Goal: Feedback & Contribution: Contribute content

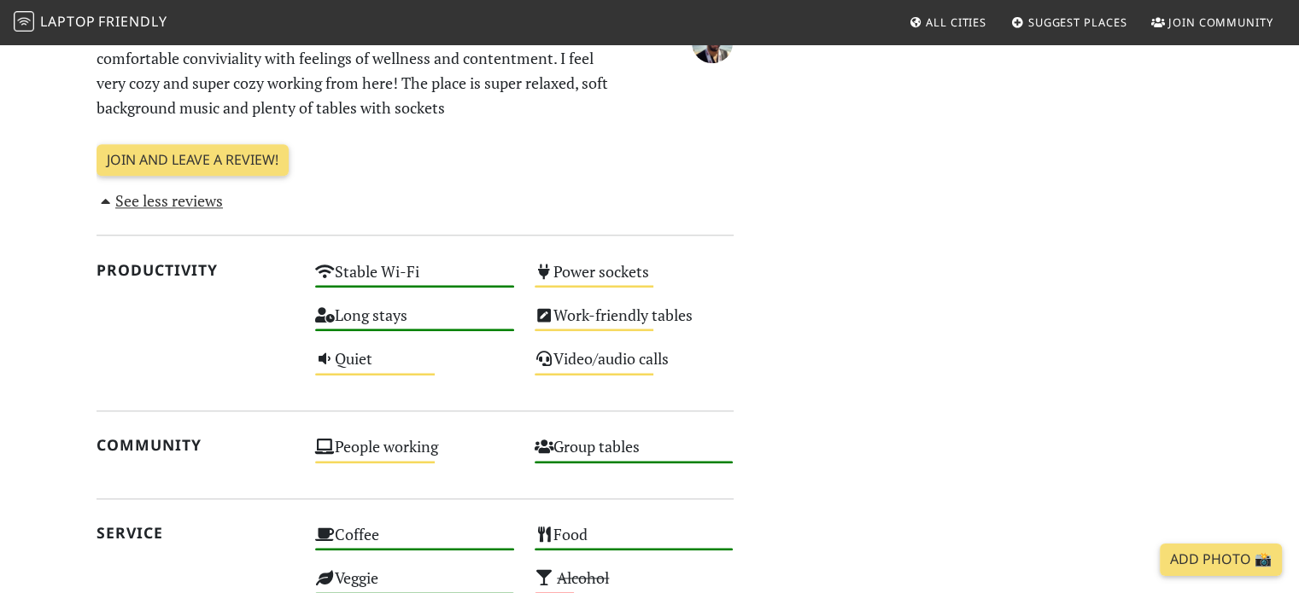
scroll to position [1852, 0]
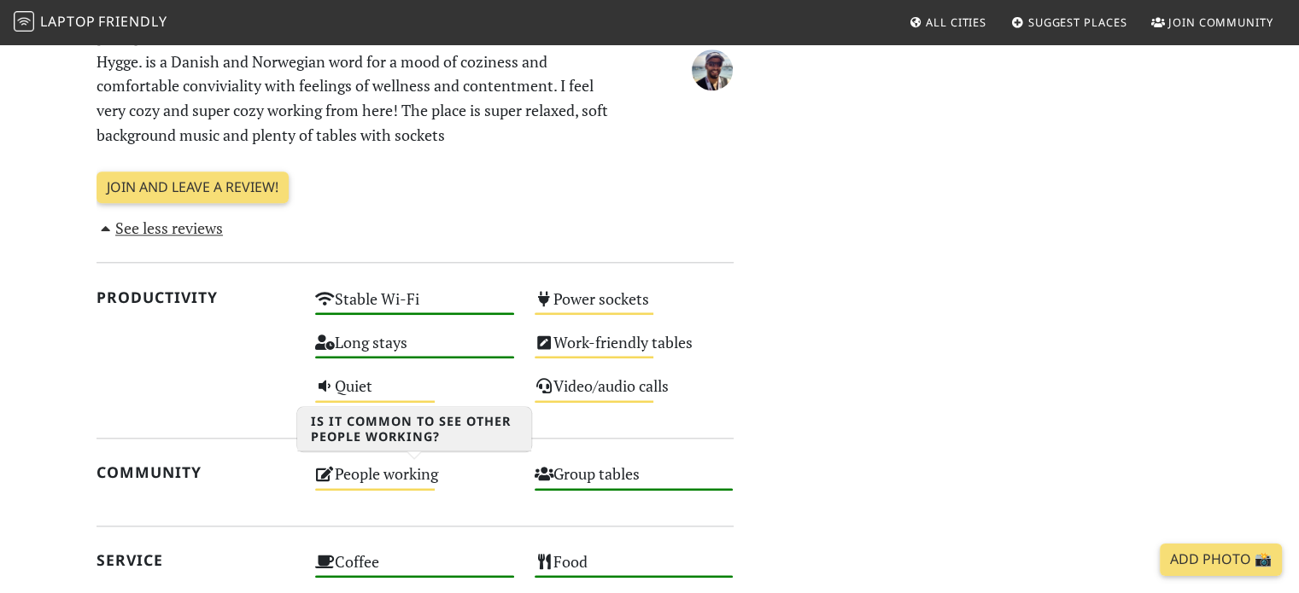
click at [341, 476] on div "People working Medium" at bounding box center [414, 482] width 219 height 44
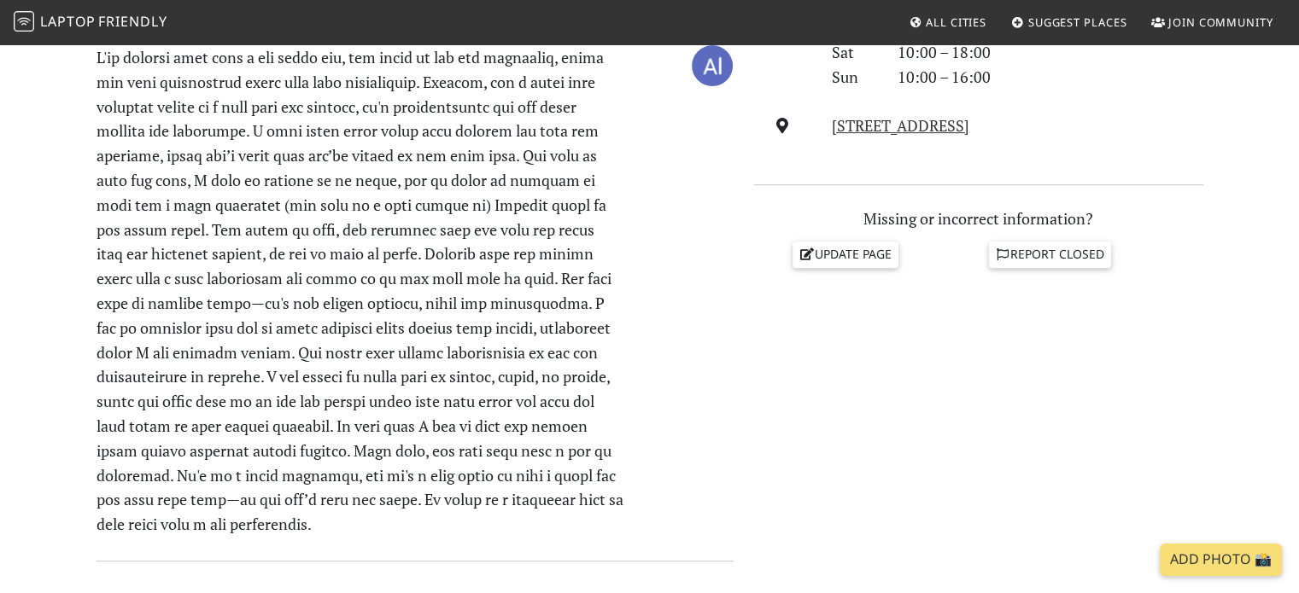
scroll to position [523, 0]
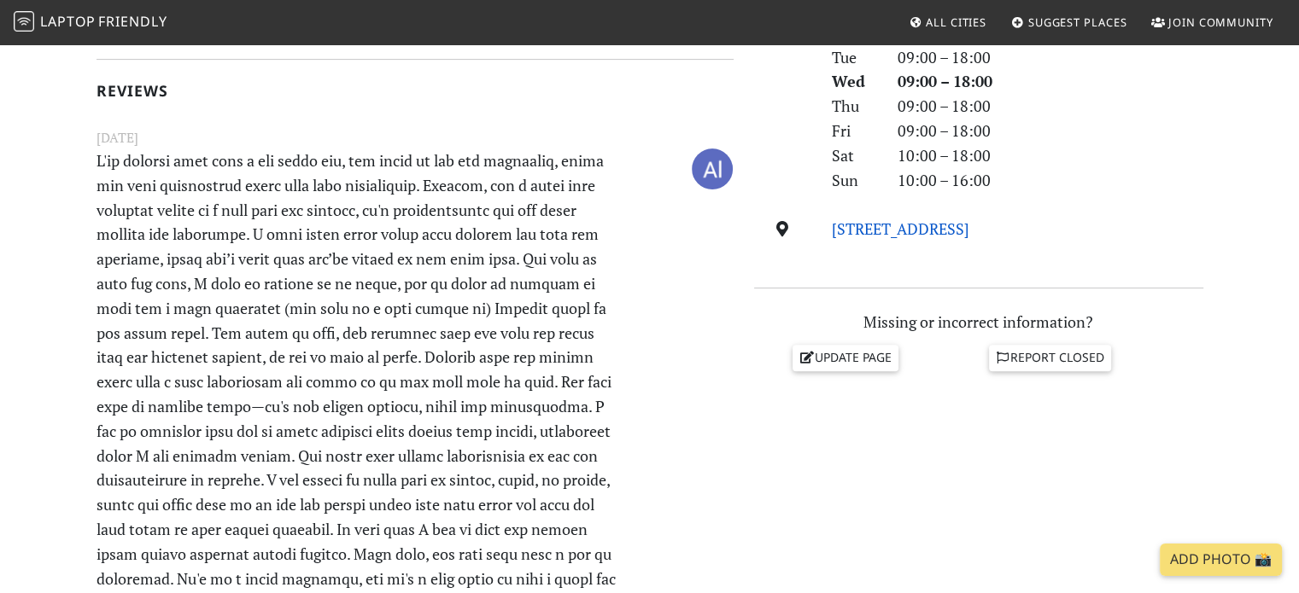
click at [919, 226] on link "[STREET_ADDRESS]" at bounding box center [900, 229] width 137 height 20
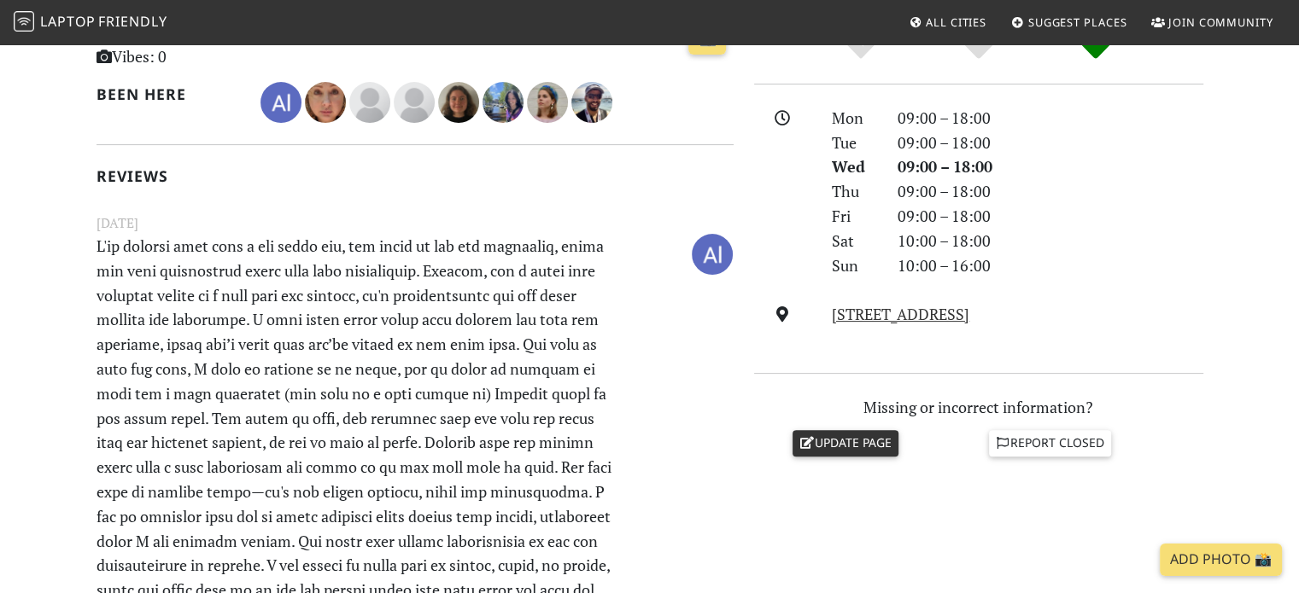
click at [871, 441] on link "Update page" at bounding box center [845, 443] width 106 height 26
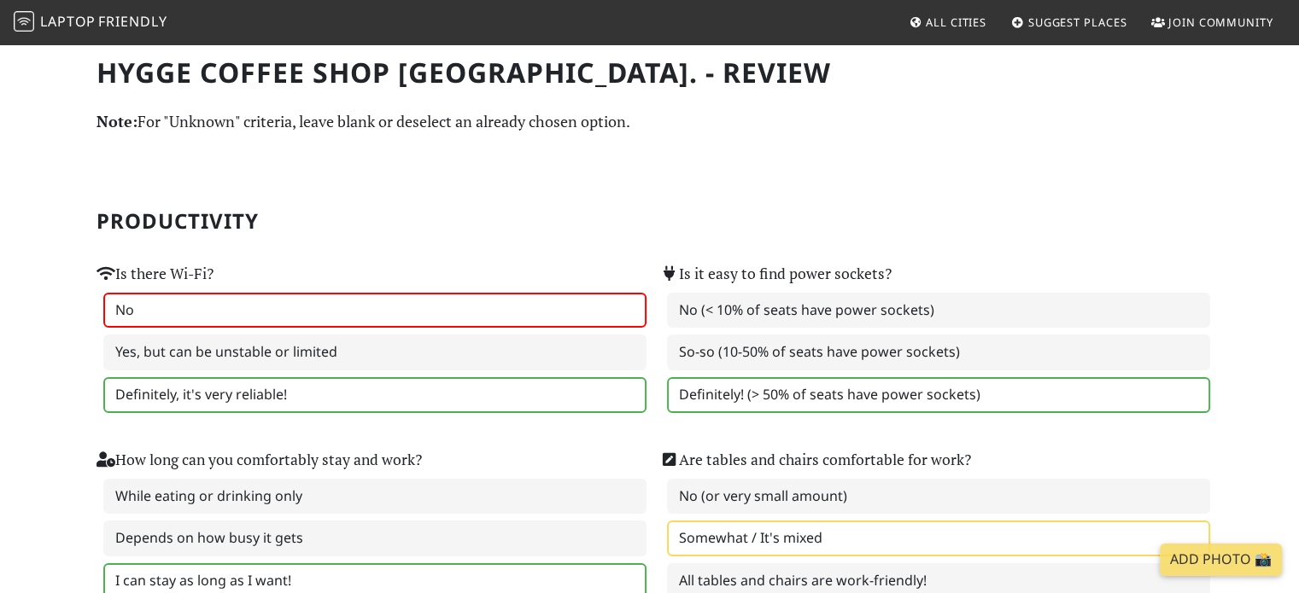
drag, startPoint x: 403, startPoint y: 324, endPoint x: 428, endPoint y: 301, distance: 33.8
click at [409, 331] on div "No Yes, but can be unstable or limited Definitely, it's very reliable!" at bounding box center [367, 353] width 543 height 120
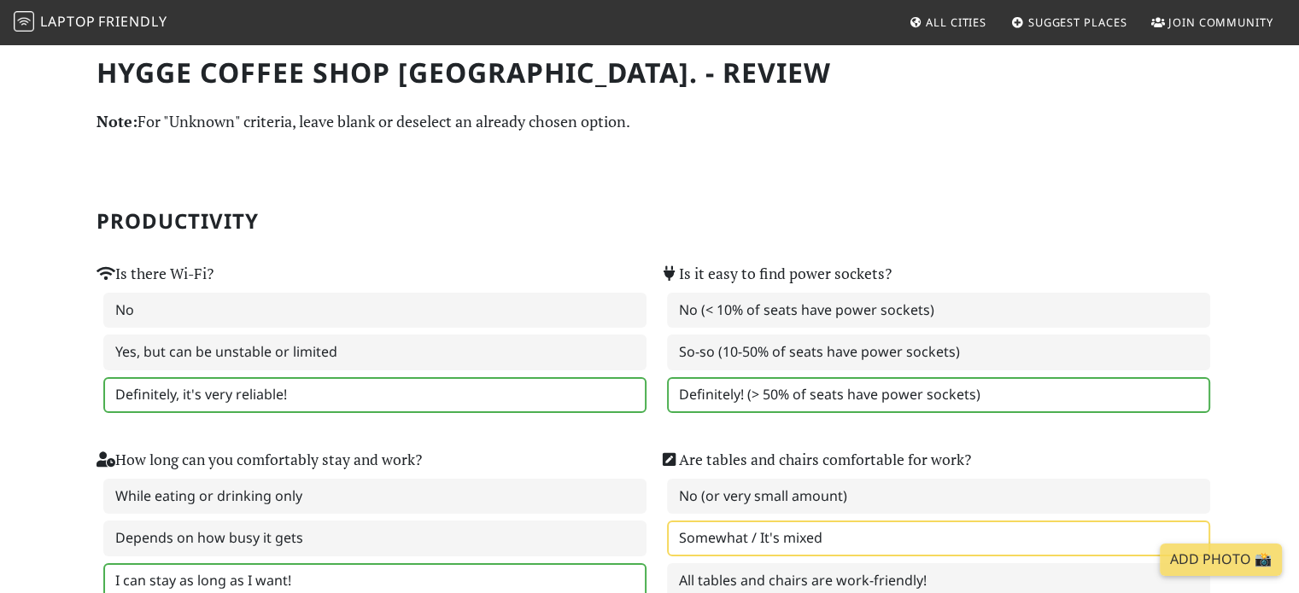
click at [449, 76] on h1 "Hygge Coffee Shop [GEOGRAPHIC_DATA]. - Review" at bounding box center [649, 72] width 1106 height 32
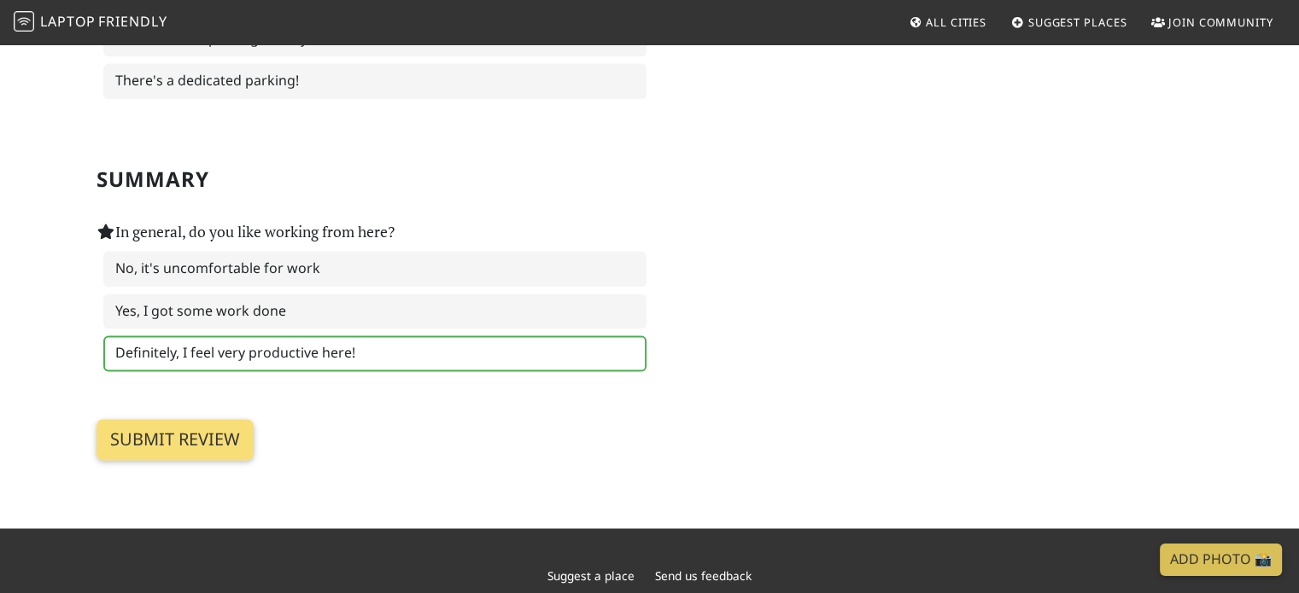
scroll to position [2684, 0]
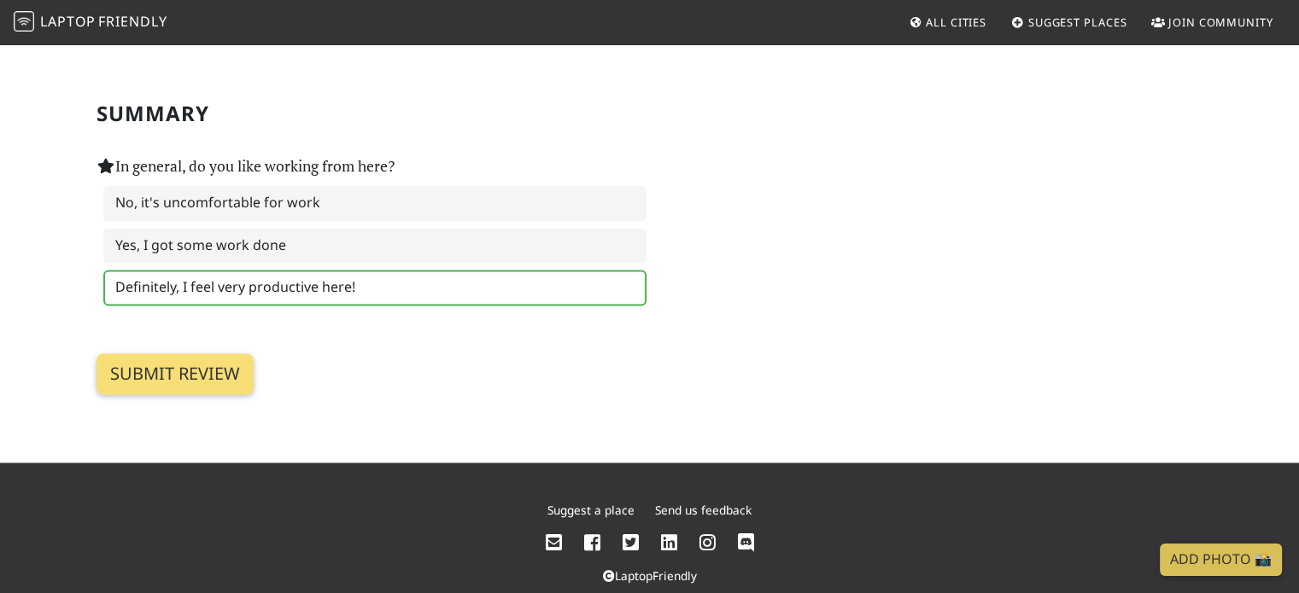
click at [553, 534] on icon at bounding box center [554, 543] width 16 height 19
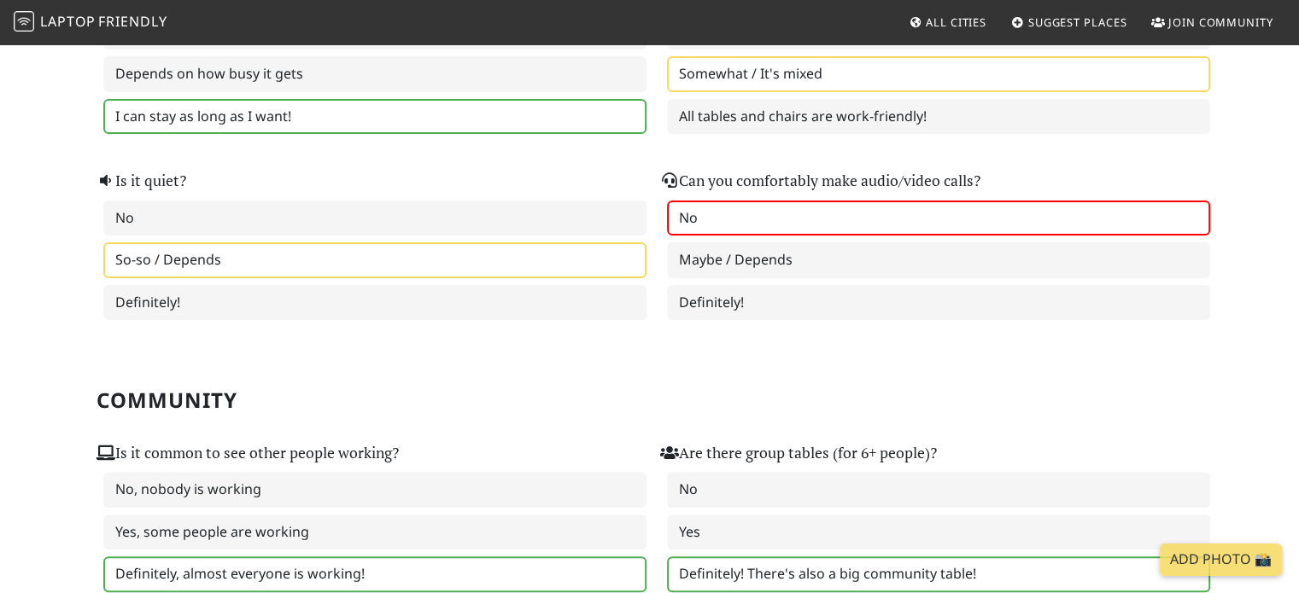
scroll to position [0, 0]
